Goal: Communication & Community: Answer question/provide support

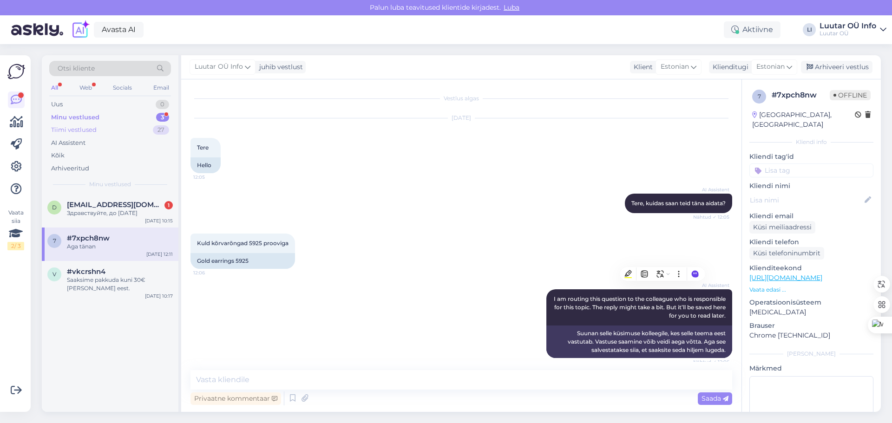
scroll to position [582, 0]
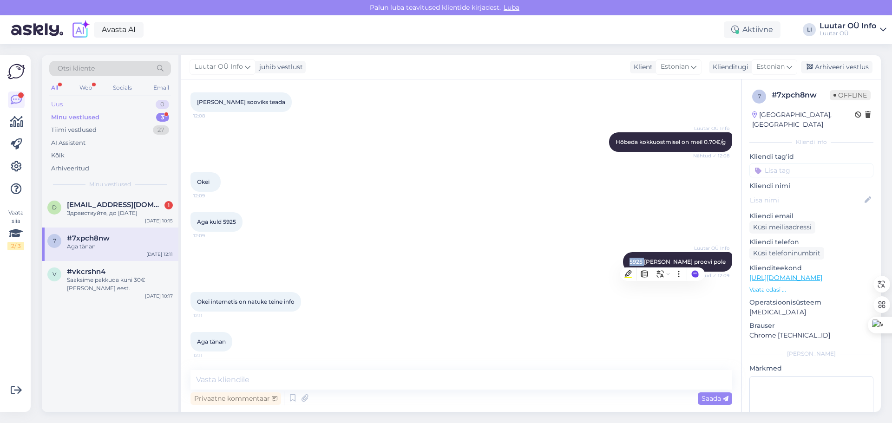
click at [108, 107] on div "Uus 0" at bounding box center [110, 104] width 122 height 13
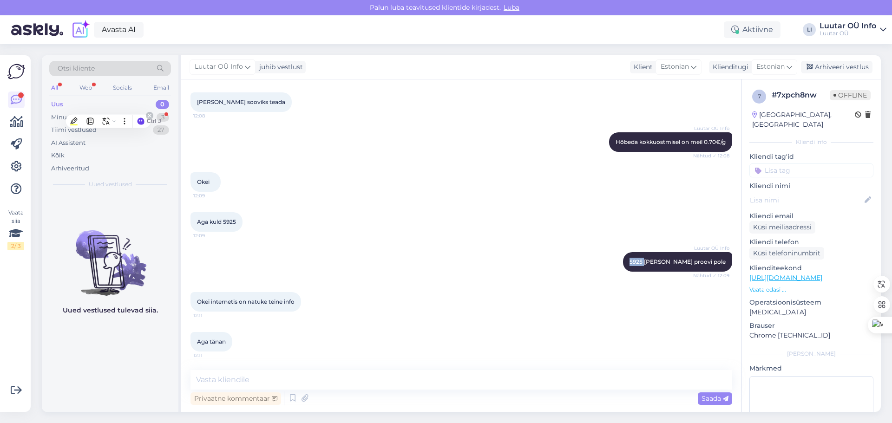
click at [153, 116] on div at bounding box center [148, 117] width 10 height 10
click at [57, 121] on div "Minu vestlused" at bounding box center [74, 117] width 46 height 9
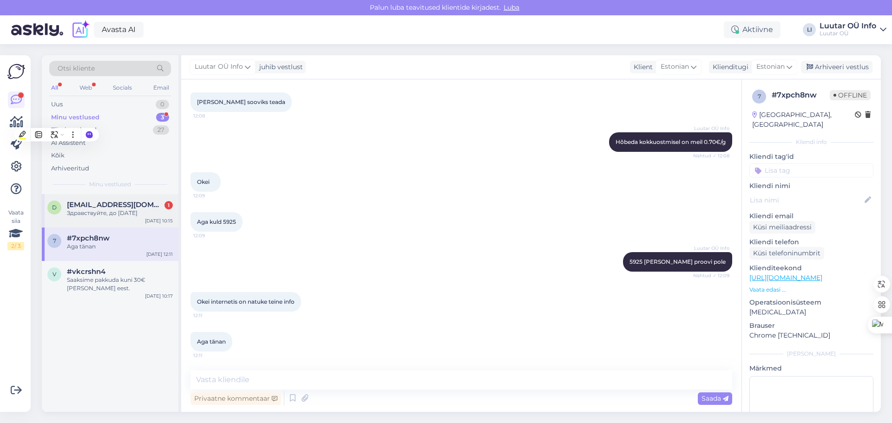
click at [149, 213] on div "Здравствуйте, до [DATE]" at bounding box center [120, 213] width 106 height 8
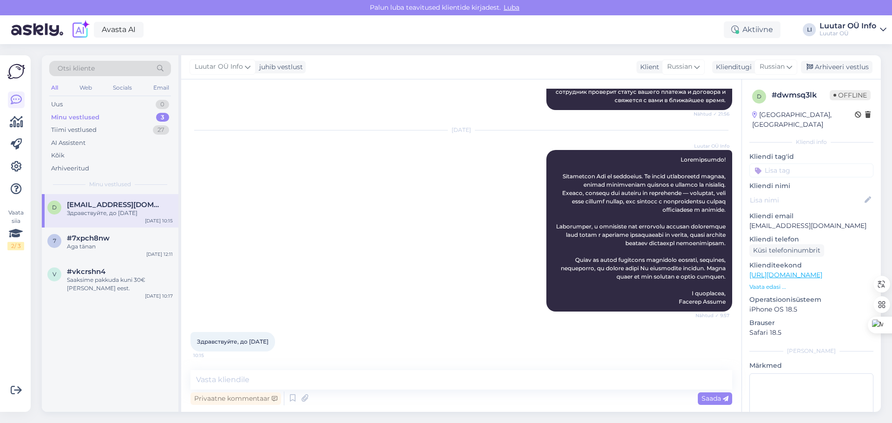
scroll to position [366, 0]
drag, startPoint x: 248, startPoint y: 343, endPoint x: 280, endPoint y: 344, distance: 32.5
click at [275, 344] on div "Здравствуйте, до [DATE] 10:15" at bounding box center [232, 342] width 85 height 20
copy span "[DATE]"
click at [379, 379] on textarea at bounding box center [461, 380] width 542 height 20
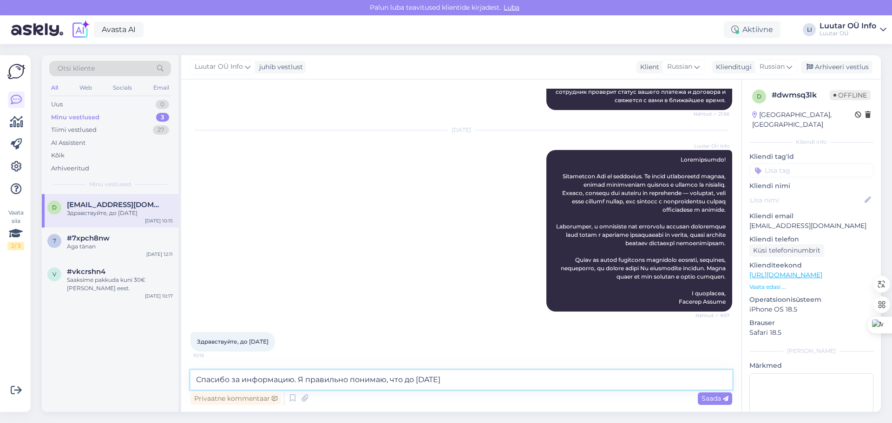
type textarea "Спасибо за информацию. Я правильно понимаю, что до [DATE]?"
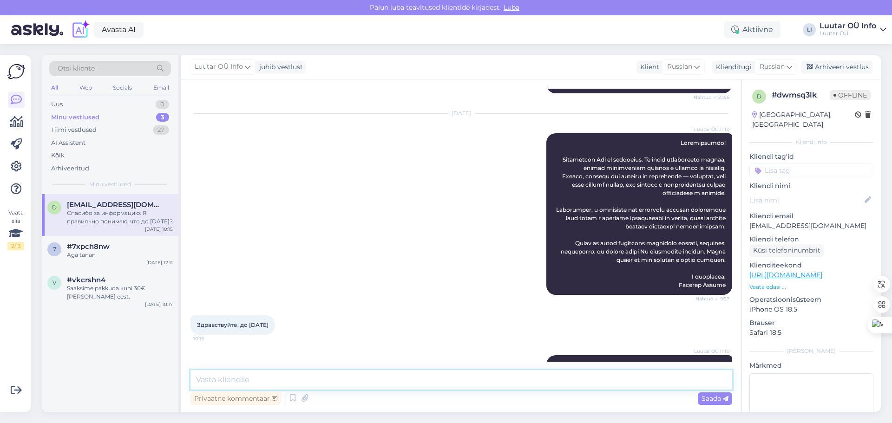
scroll to position [414, 0]
